Goal: Information Seeking & Learning: Compare options

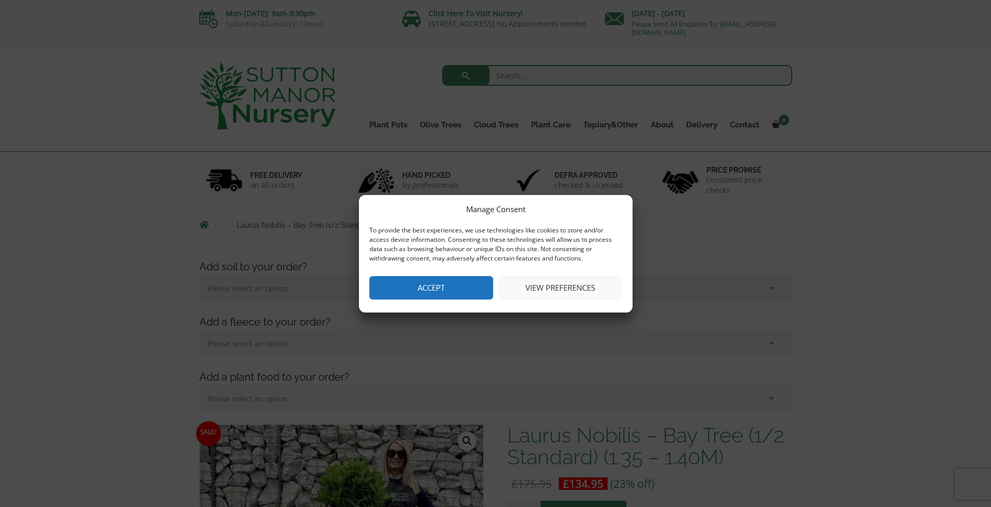
click at [442, 280] on button "Accept" at bounding box center [431, 287] width 124 height 23
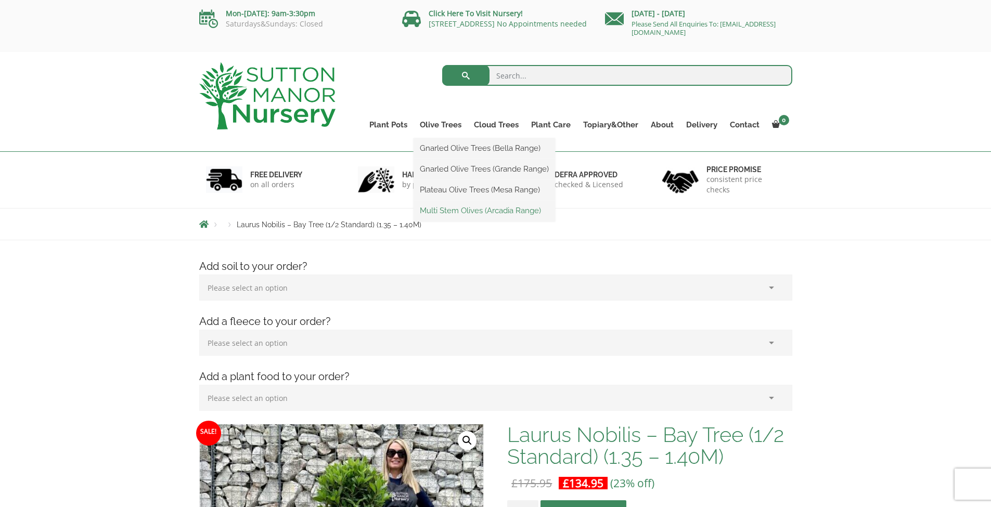
click at [476, 210] on link "Multi Stem Olives (Arcadia Range)" at bounding box center [483, 211] width 141 height 16
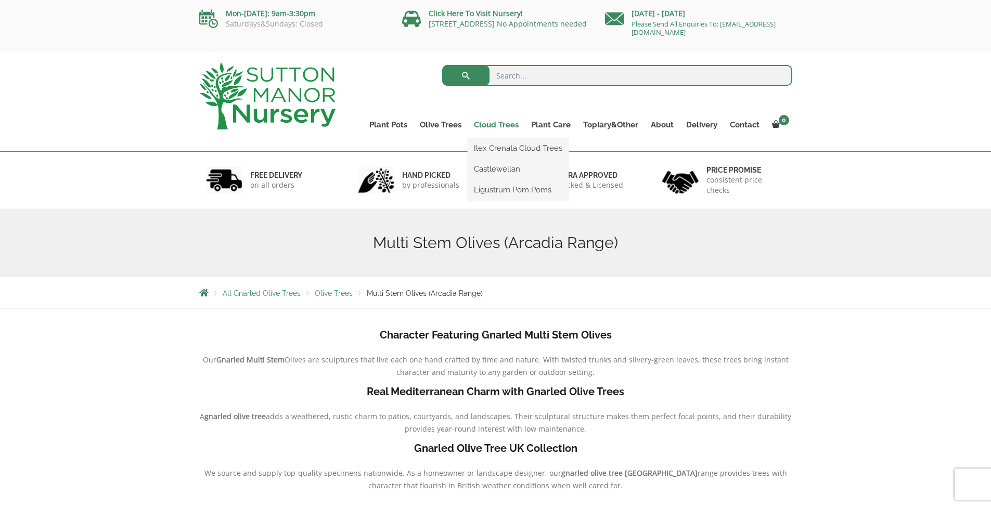
click at [503, 124] on link "Cloud Trees" at bounding box center [495, 125] width 57 height 15
click at [503, 145] on link "Ilex Crenata Cloud Trees" at bounding box center [517, 148] width 101 height 16
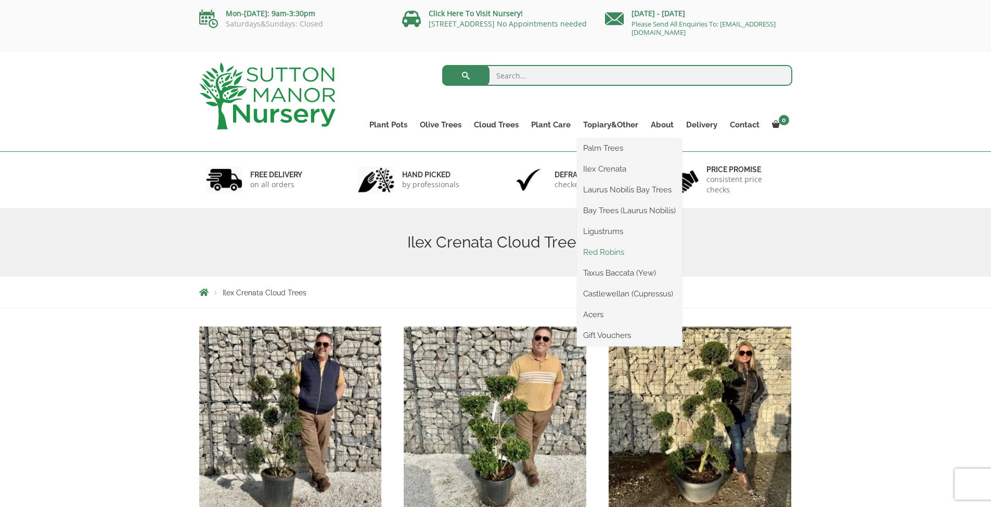
click at [597, 252] on link "Red Robins" at bounding box center [629, 252] width 105 height 16
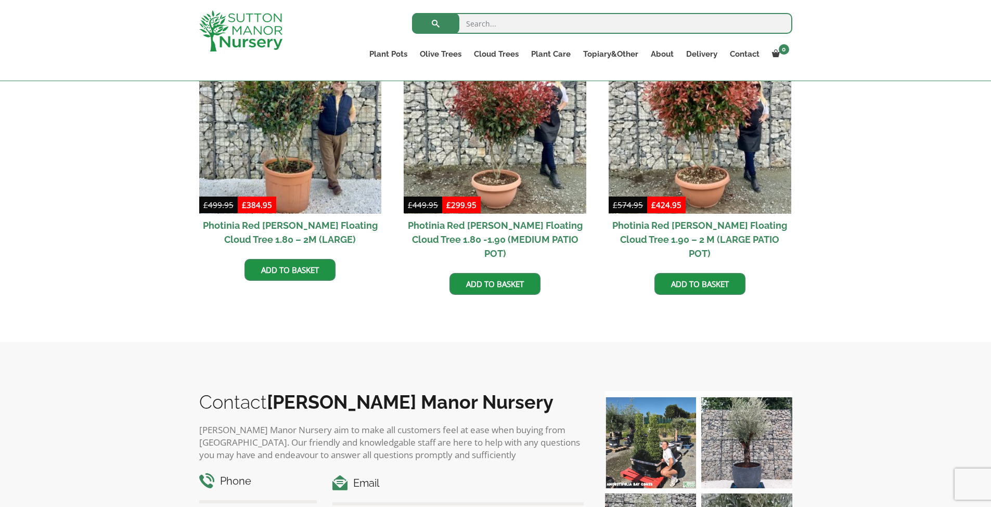
scroll to position [433, 0]
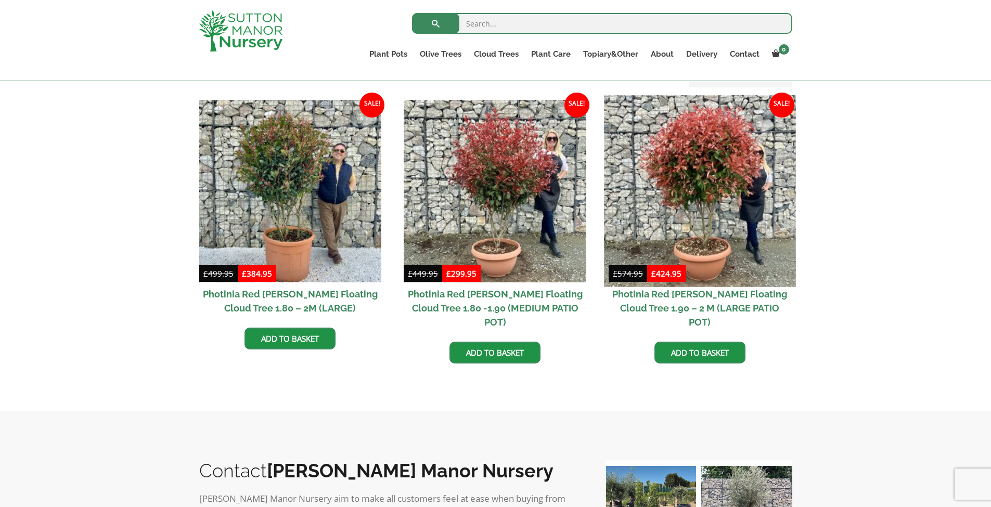
click at [701, 239] on img at bounding box center [699, 190] width 191 height 191
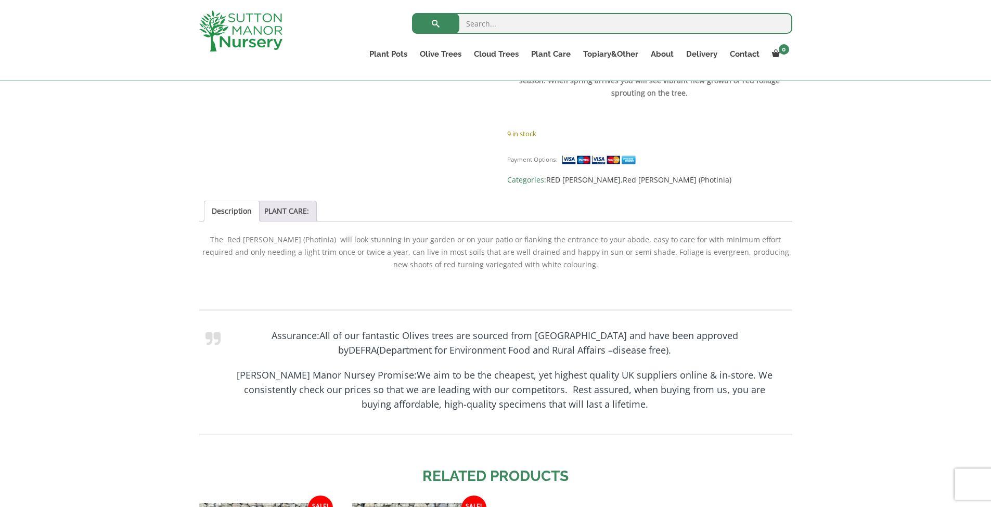
scroll to position [799, 0]
click at [287, 199] on link "PLANT CARE:" at bounding box center [286, 209] width 45 height 20
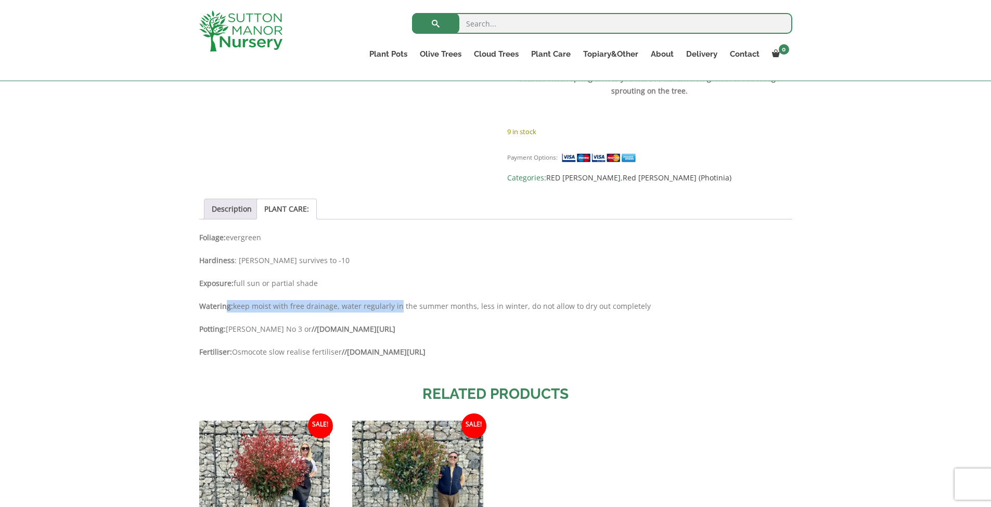
drag, startPoint x: 227, startPoint y: 264, endPoint x: 400, endPoint y: 261, distance: 173.2
click at [400, 300] on p "Watering: keep moist with free drainage, water regularly in the summer months, …" at bounding box center [495, 306] width 593 height 12
click at [402, 300] on p "Watering: keep moist with free drainage, water regularly in the summer months, …" at bounding box center [495, 306] width 593 height 12
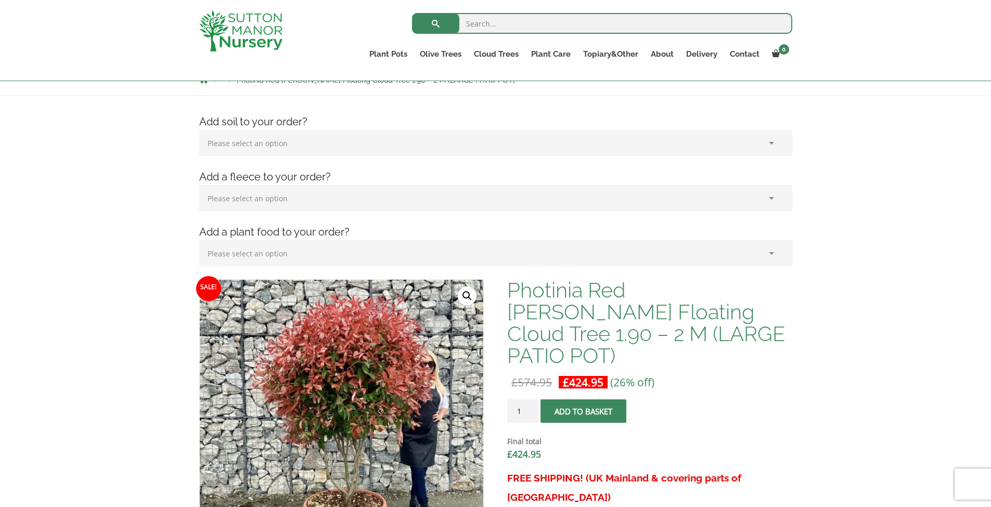
scroll to position [40, 0]
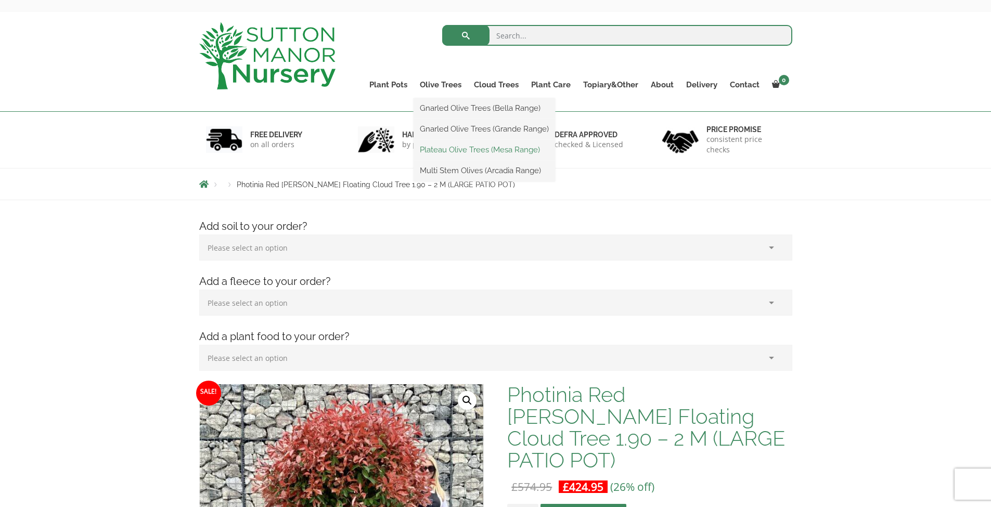
click at [453, 150] on link "Plateau Olive Trees (Mesa Range)" at bounding box center [483, 150] width 141 height 16
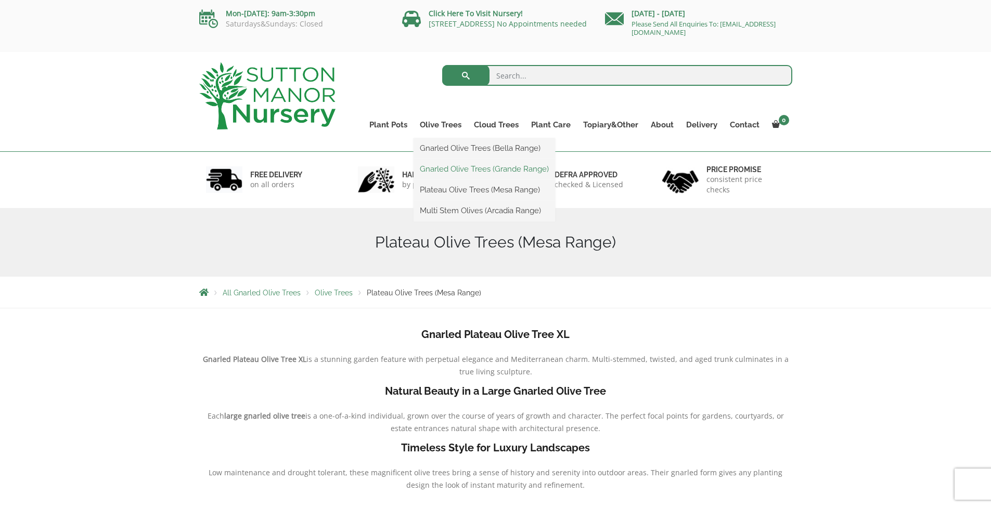
click at [449, 165] on link "Gnarled Olive Trees (Grande Range)" at bounding box center [483, 169] width 141 height 16
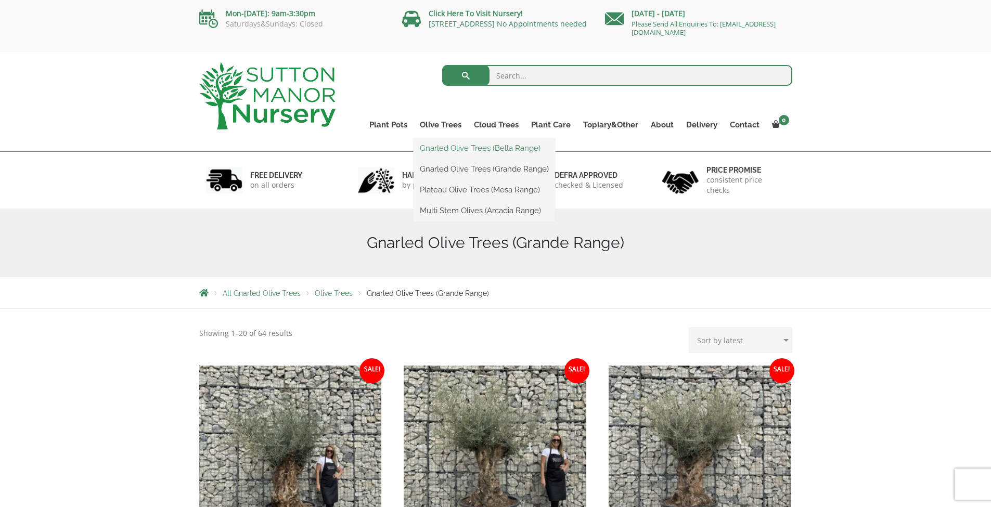
click at [427, 143] on link "Gnarled Olive Trees (Bella Range)" at bounding box center [483, 148] width 141 height 16
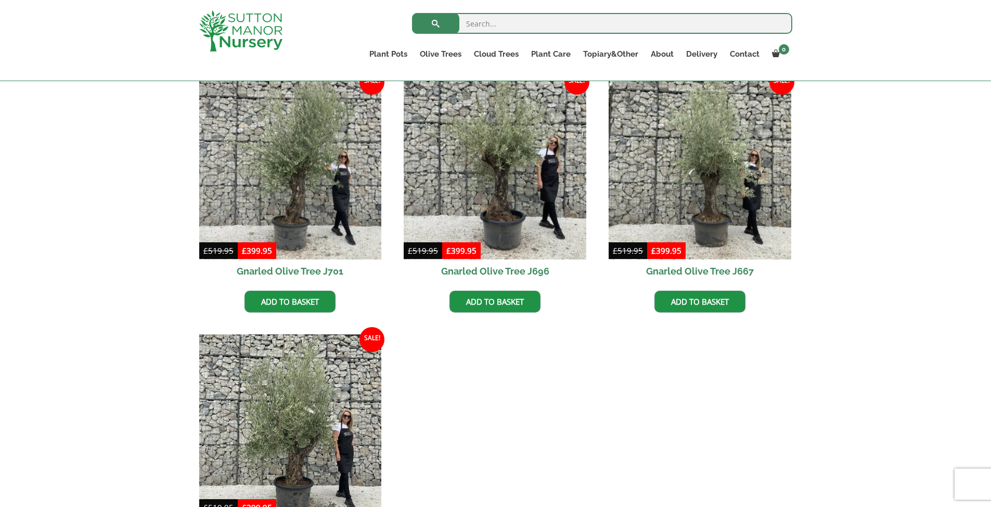
scroll to position [512, 0]
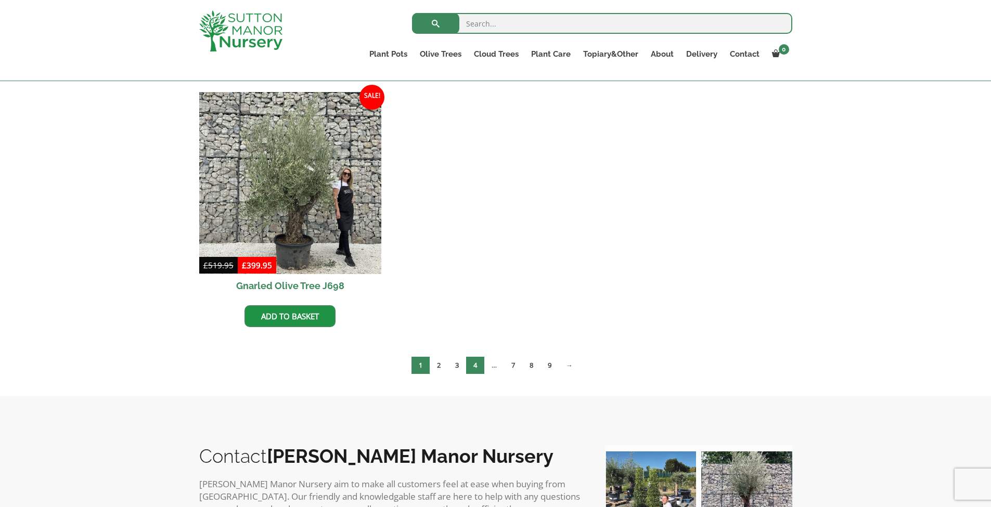
click at [466, 363] on link "4" at bounding box center [475, 365] width 18 height 17
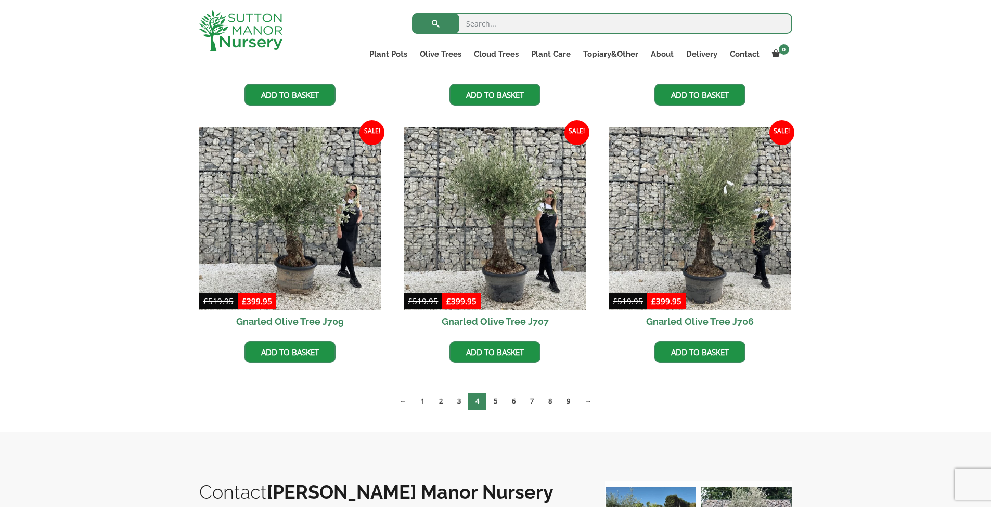
scroll to position [900, 0]
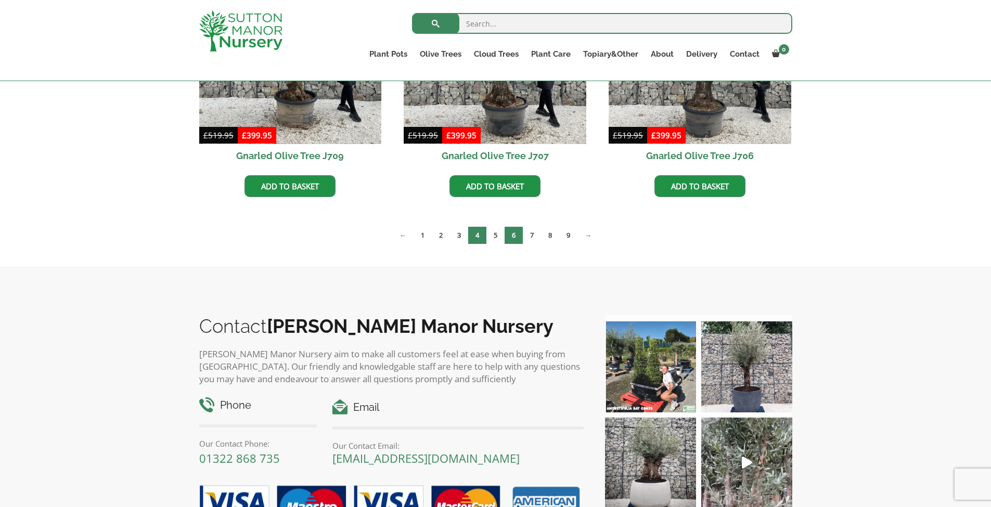
click at [519, 236] on link "6" at bounding box center [513, 235] width 18 height 17
